Goal: Task Accomplishment & Management: Manage account settings

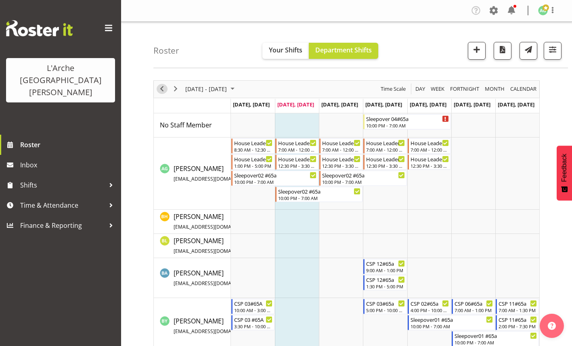
click at [163, 90] on span "Previous" at bounding box center [162, 89] width 10 height 10
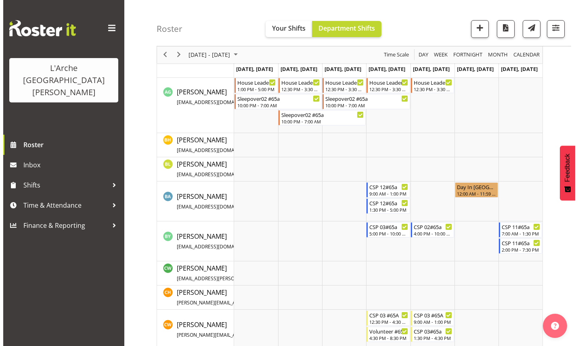
scroll to position [81, 0]
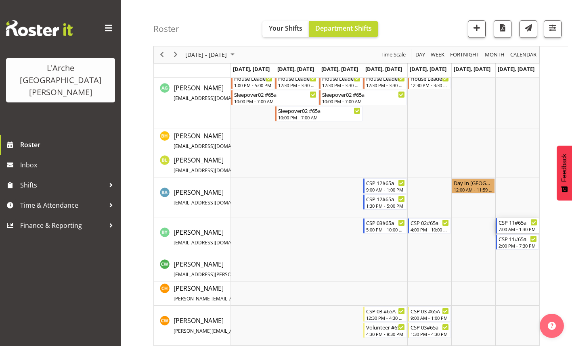
click at [517, 228] on div "7:00 AM - 1:30 PM" at bounding box center [517, 229] width 39 height 6
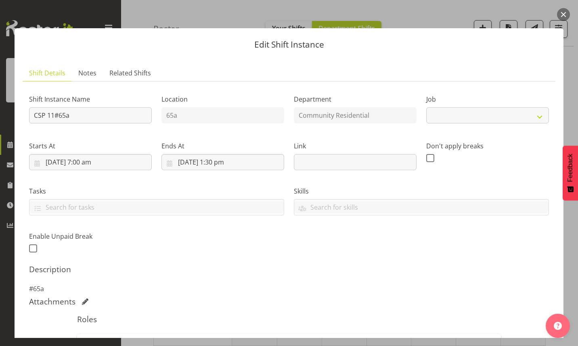
select select "2"
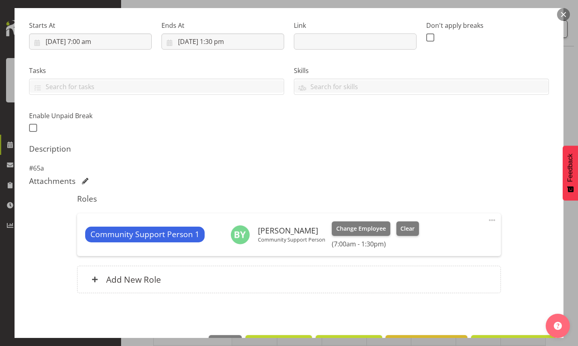
scroll to position [121, 0]
click at [408, 223] on button "Clear" at bounding box center [407, 228] width 23 height 15
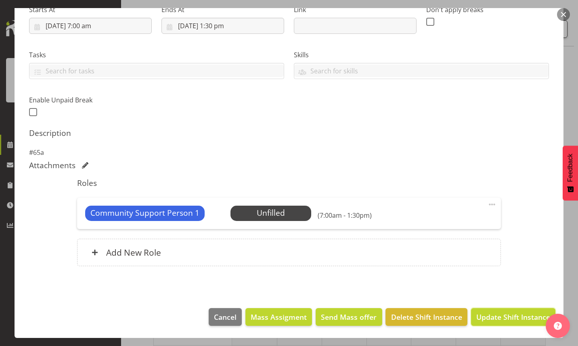
click at [484, 316] on span "Update Shift Instance" at bounding box center [513, 317] width 74 height 10
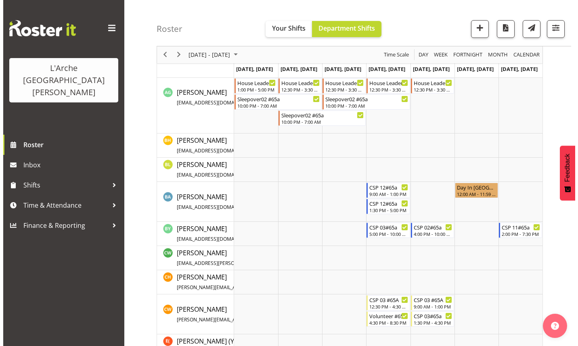
scroll to position [81, 0]
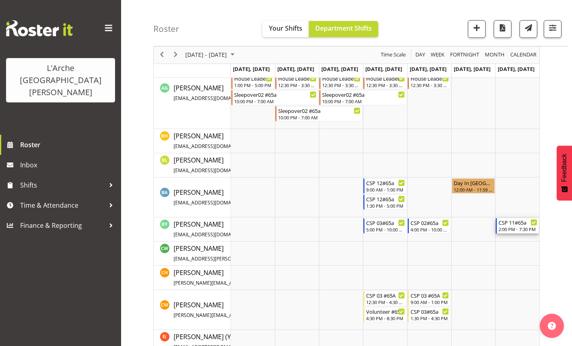
click at [515, 225] on div "CSP 11#65a" at bounding box center [517, 222] width 39 height 8
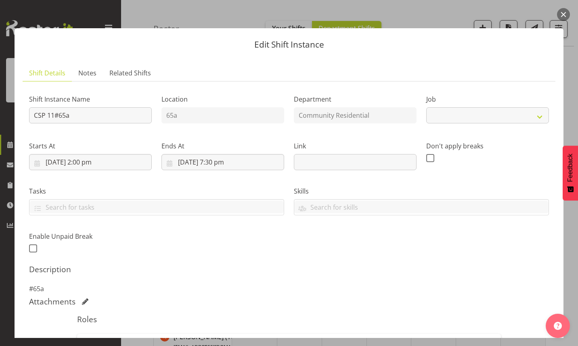
select select "2"
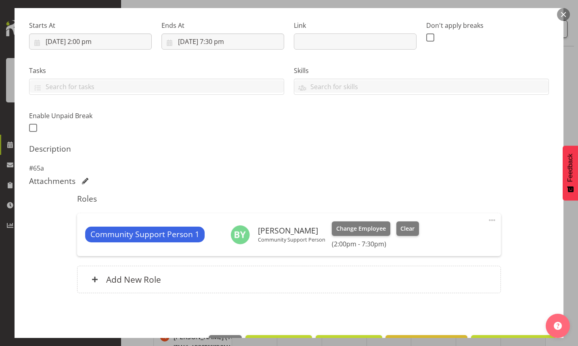
scroll to position [121, 0]
click at [410, 229] on span "Clear" at bounding box center [407, 228] width 14 height 9
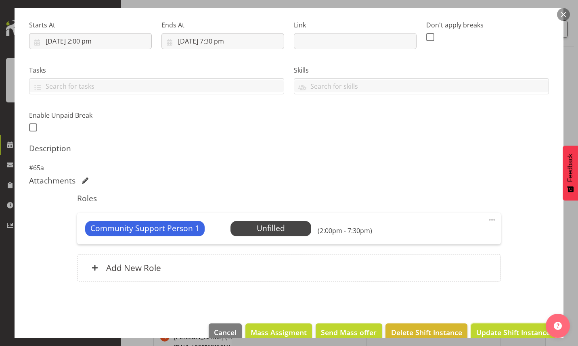
click at [492, 331] on span "Update Shift Instance" at bounding box center [513, 332] width 74 height 10
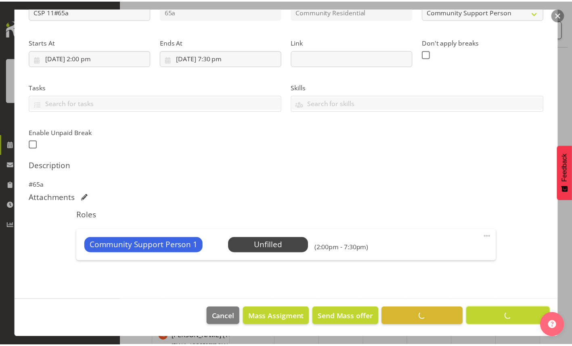
scroll to position [104, 0]
